Goal: Task Accomplishment & Management: Use online tool/utility

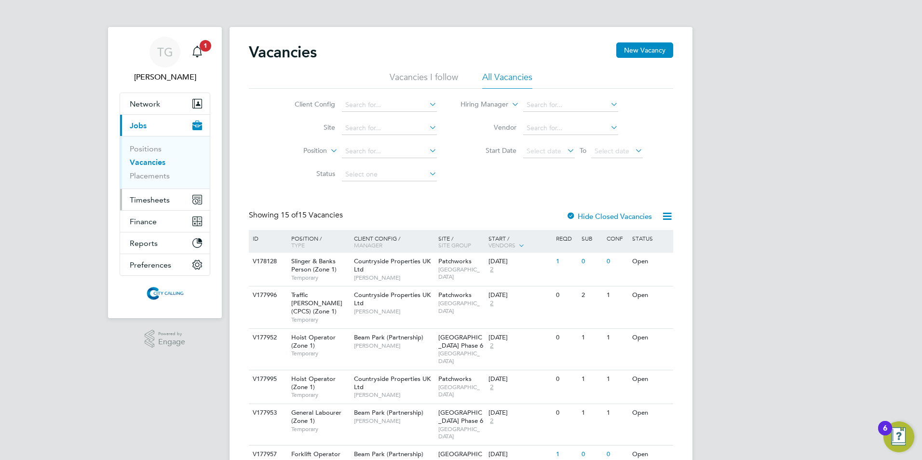
click at [145, 200] on span "Timesheets" at bounding box center [150, 199] width 40 height 9
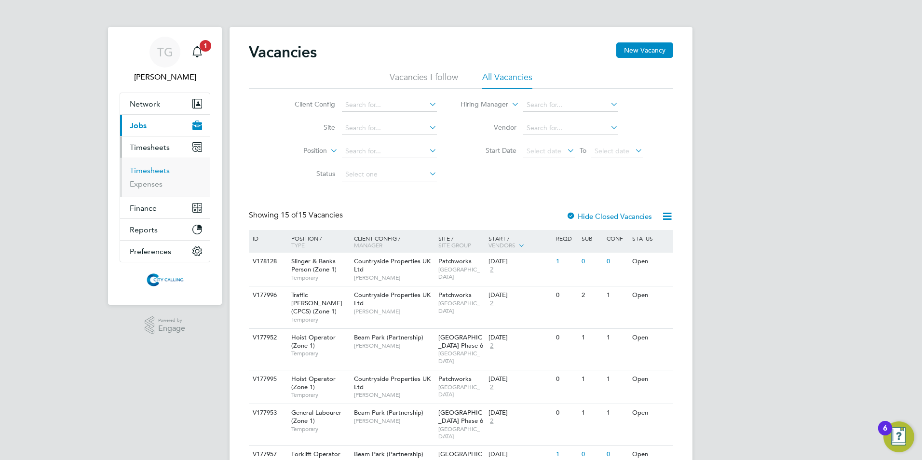
click at [155, 171] on link "Timesheets" at bounding box center [150, 170] width 40 height 9
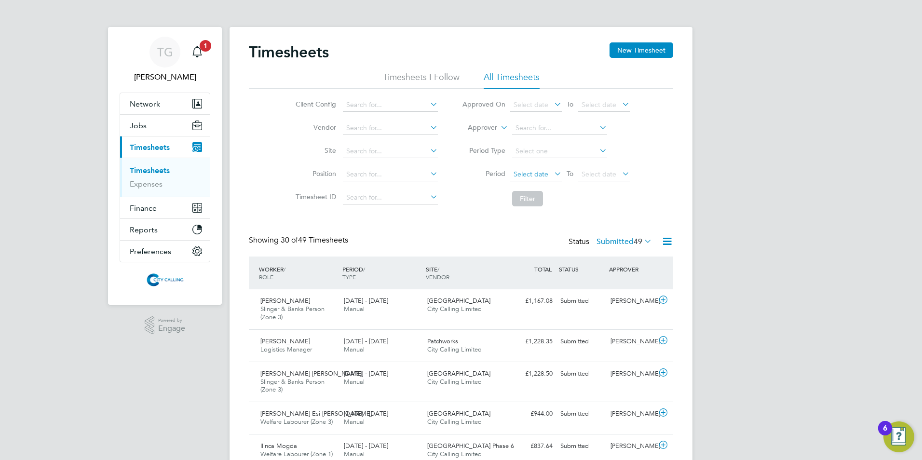
click at [535, 170] on span "Select date" at bounding box center [531, 174] width 35 height 9
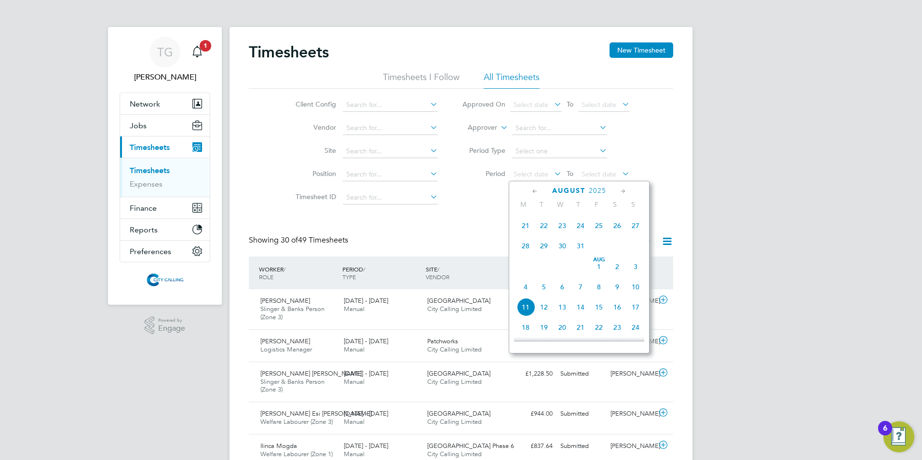
click at [523, 252] on span "28" at bounding box center [526, 246] width 18 height 18
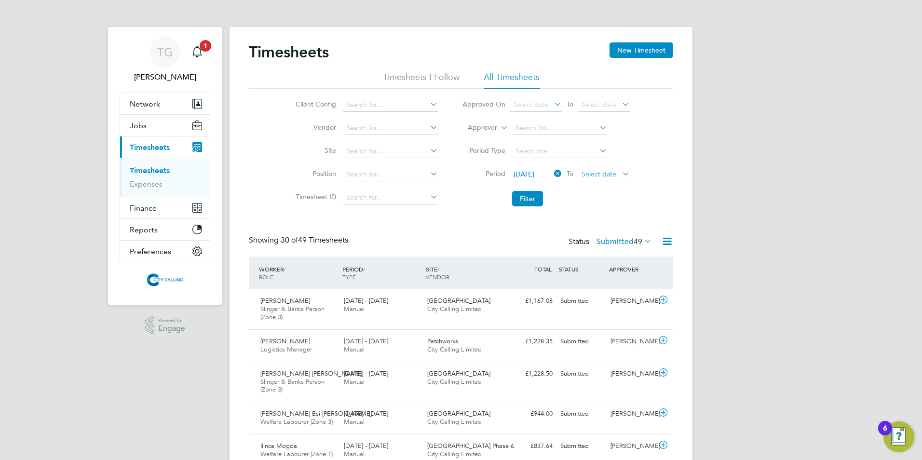
click at [588, 174] on span "Select date" at bounding box center [599, 174] width 35 height 9
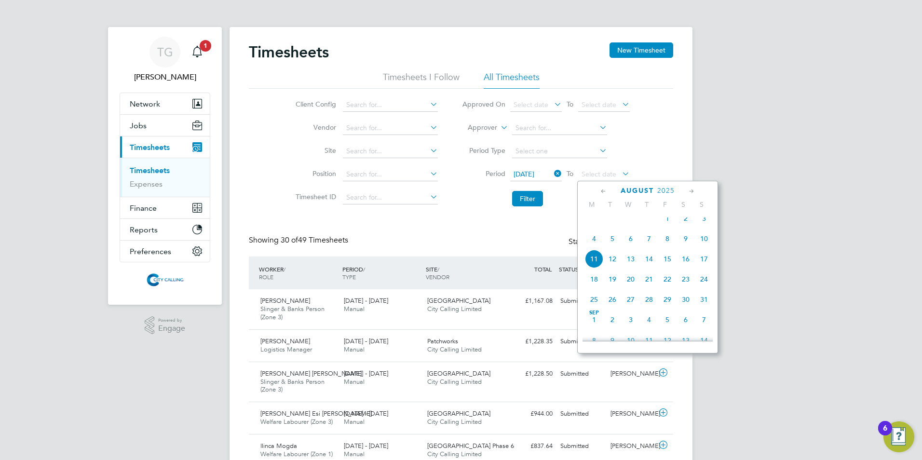
click at [703, 222] on span "3" at bounding box center [704, 218] width 18 height 18
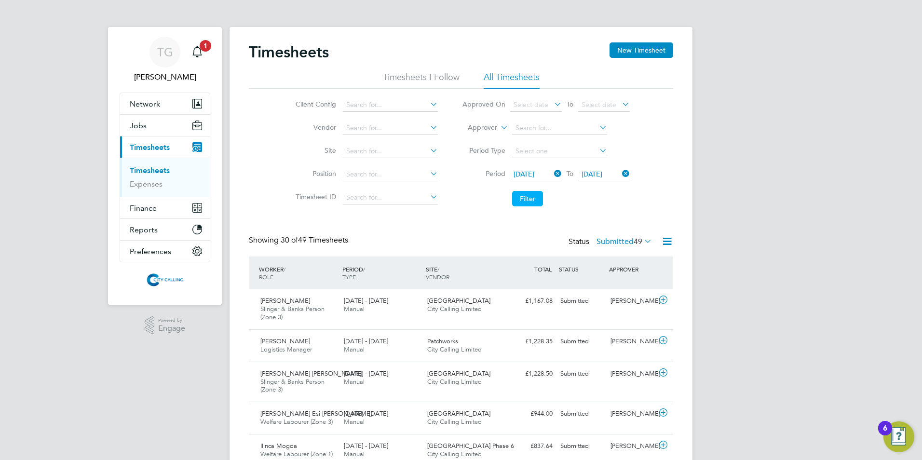
click at [529, 198] on button "Filter" at bounding box center [527, 198] width 31 height 15
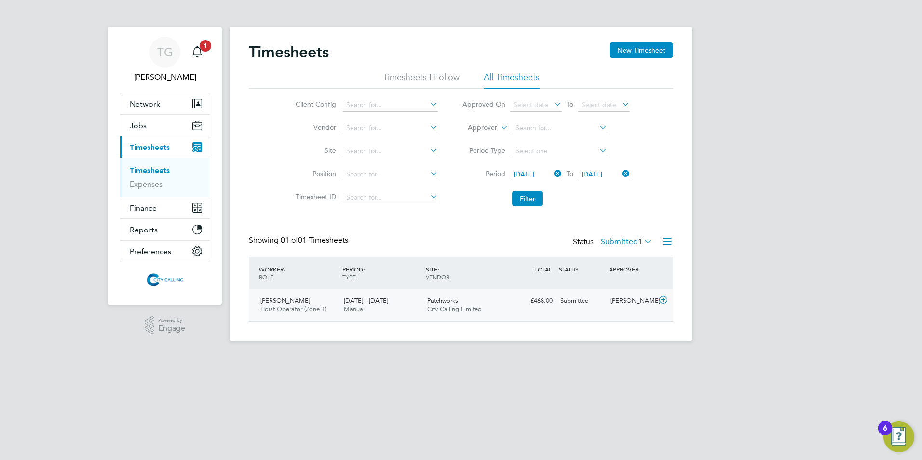
click at [451, 307] on span "City Calling Limited" at bounding box center [454, 309] width 55 height 8
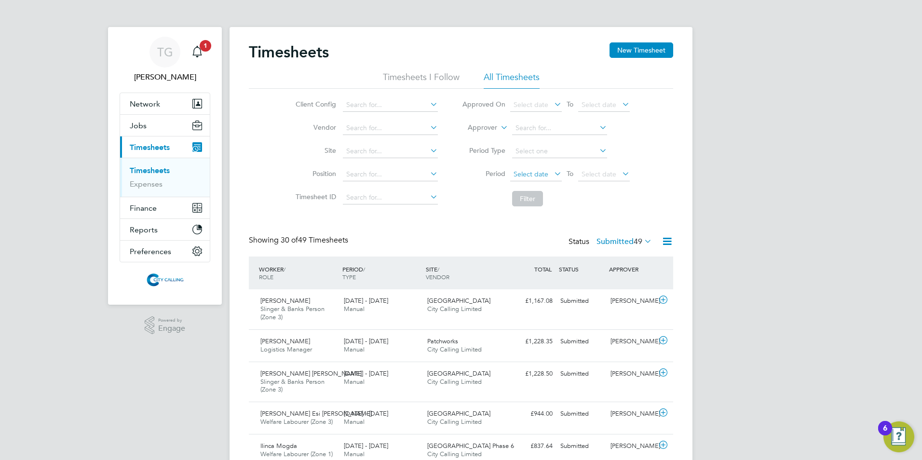
click at [530, 170] on span "Select date" at bounding box center [531, 174] width 35 height 9
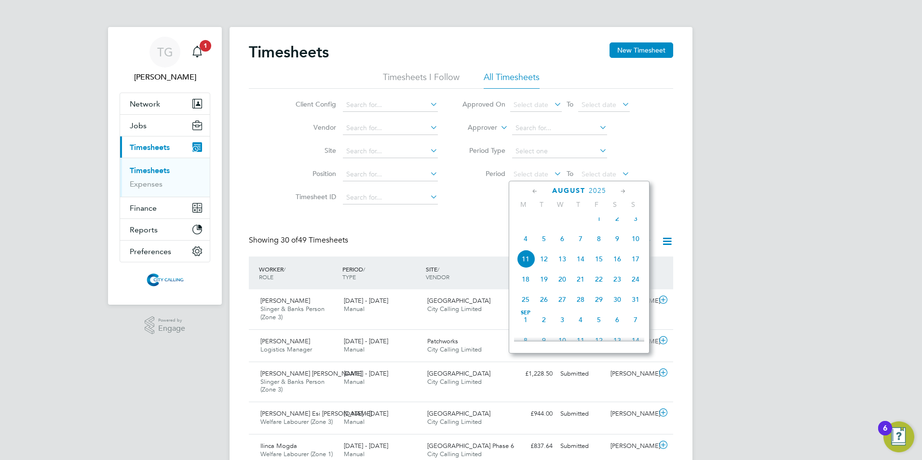
click at [524, 244] on span "4" at bounding box center [526, 239] width 18 height 18
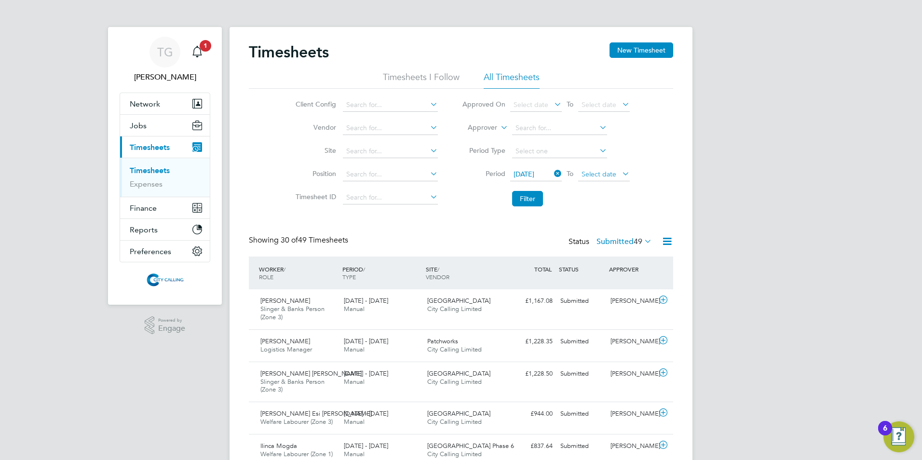
click at [599, 174] on span "Select date" at bounding box center [599, 174] width 35 height 9
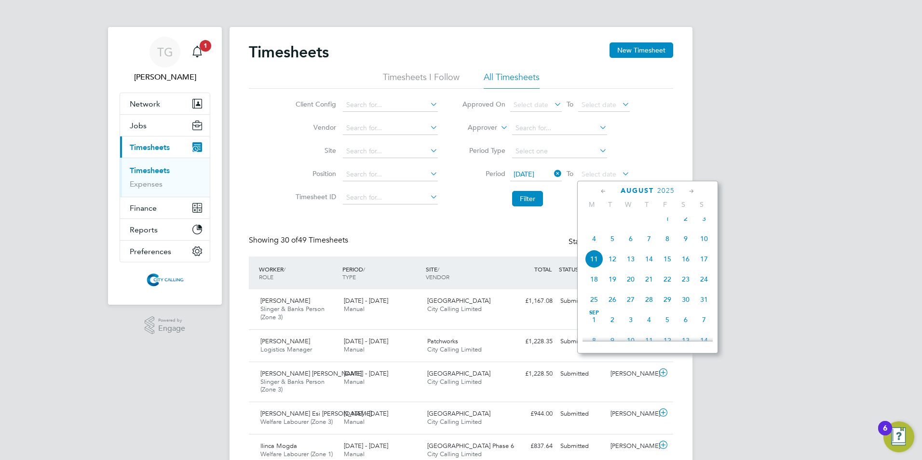
click at [703, 245] on span "10" at bounding box center [704, 239] width 18 height 18
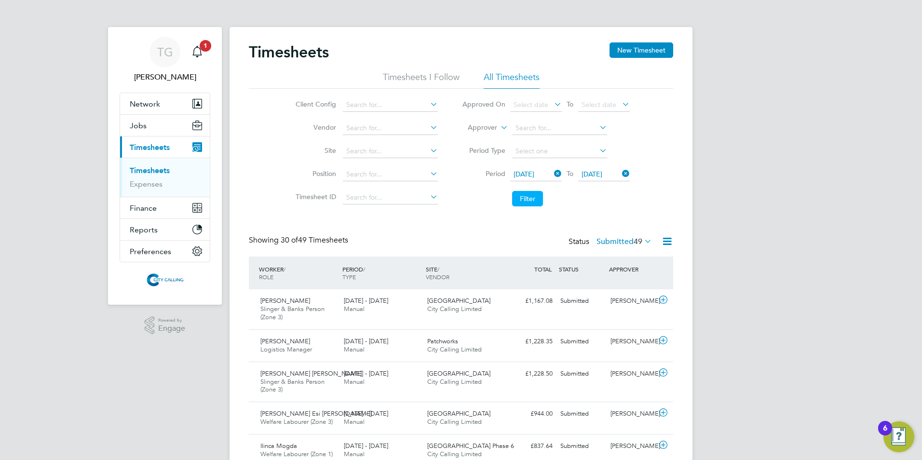
click at [526, 196] on button "Filter" at bounding box center [527, 198] width 31 height 15
click at [613, 243] on label "Submitted 42" at bounding box center [624, 242] width 55 height 10
